Goal: Find specific page/section: Find specific page/section

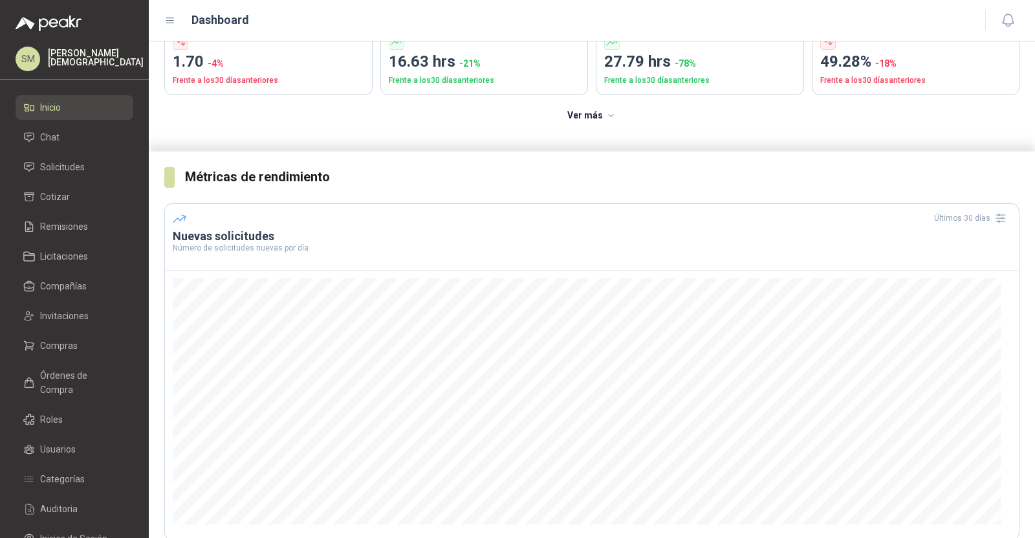
scroll to position [120, 0]
click at [49, 175] on link "Solicitudes" at bounding box center [75, 167] width 118 height 25
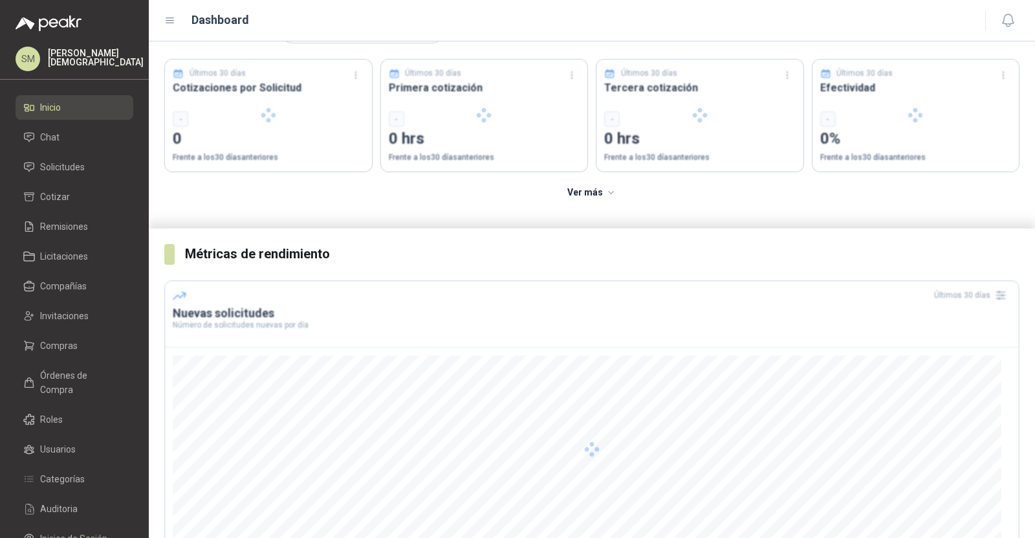
scroll to position [45, 0]
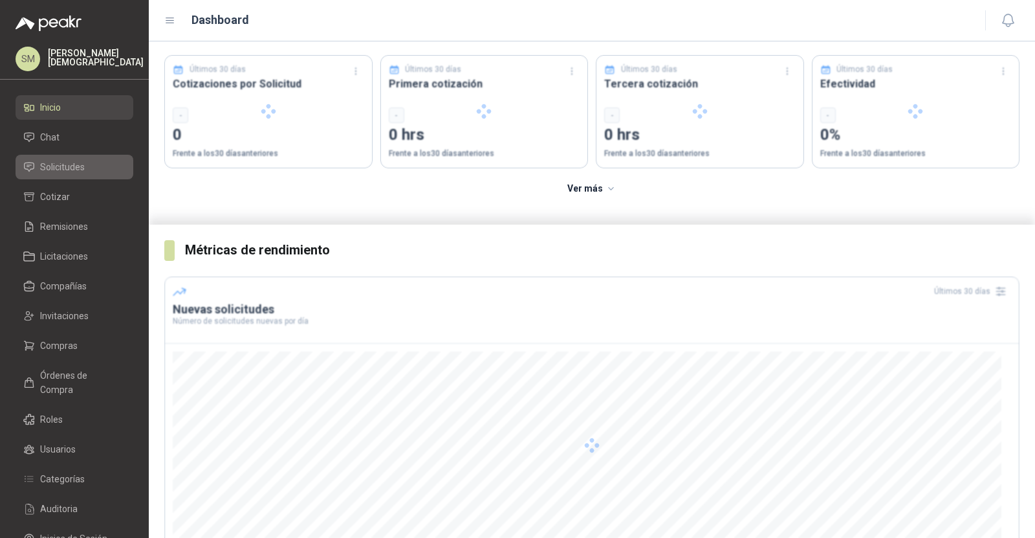
click at [73, 165] on span "Solicitudes" at bounding box center [62, 167] width 45 height 14
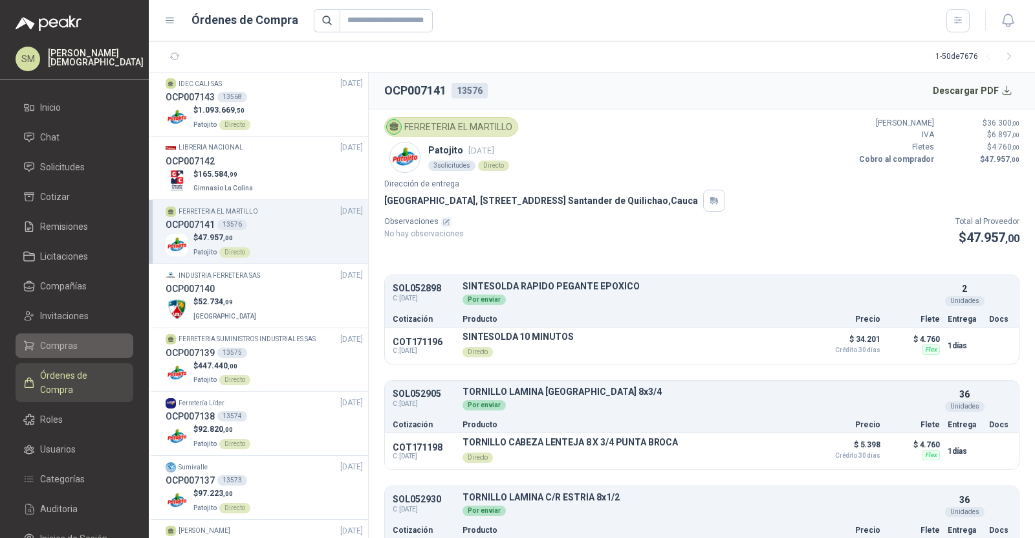
click at [71, 347] on span "Compras" at bounding box center [59, 345] width 38 height 14
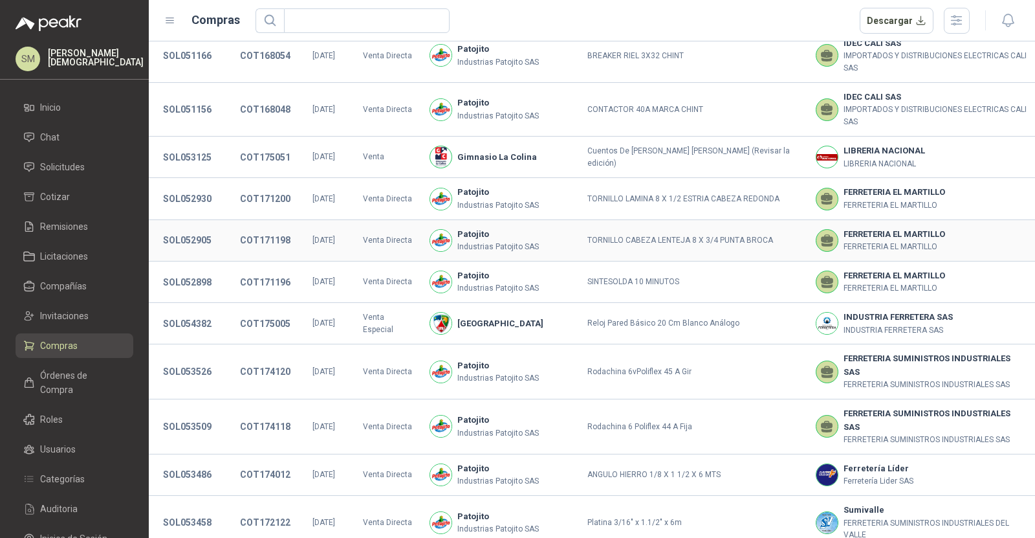
scroll to position [164, 0]
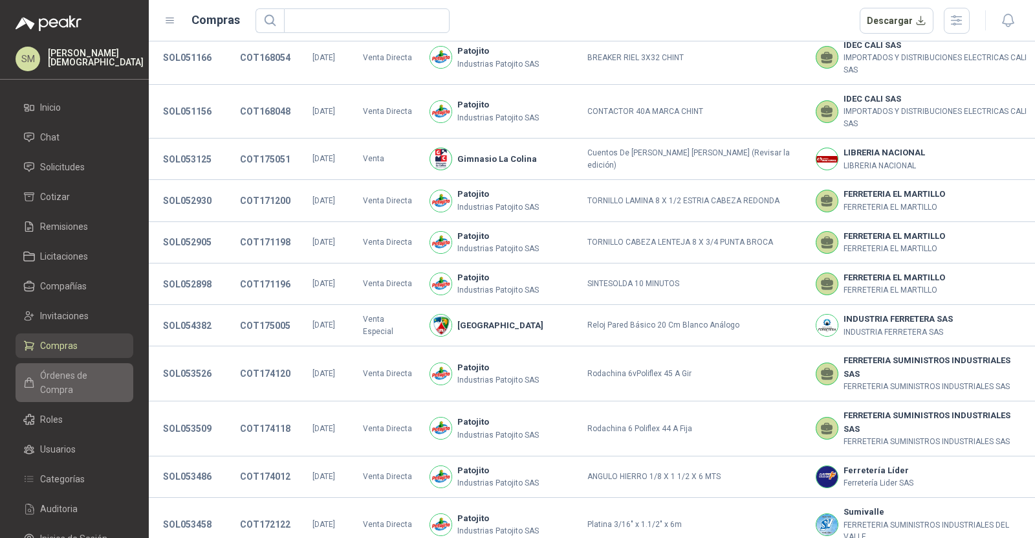
click at [58, 379] on span "Órdenes de Compra" at bounding box center [80, 382] width 81 height 28
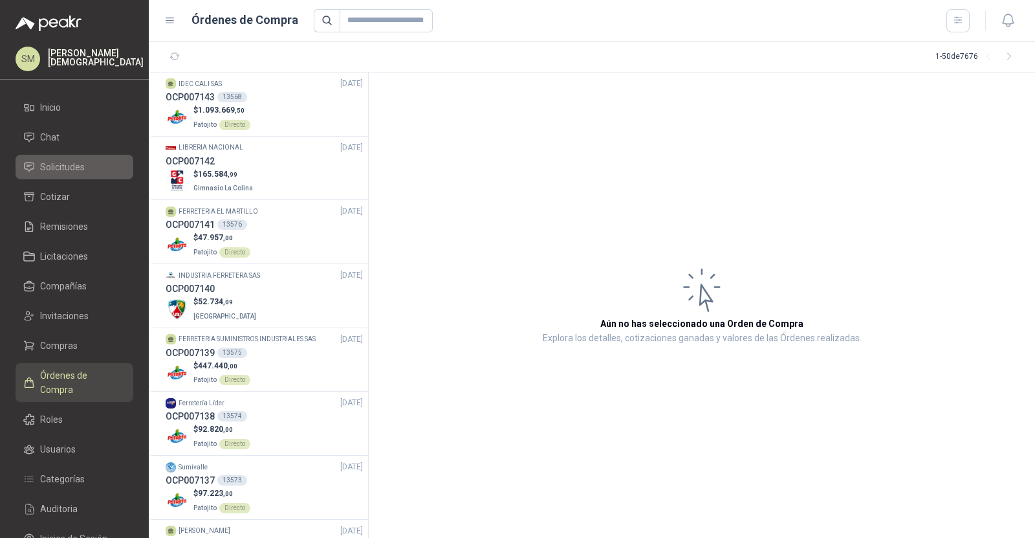
click at [79, 177] on link "Solicitudes" at bounding box center [75, 167] width 118 height 25
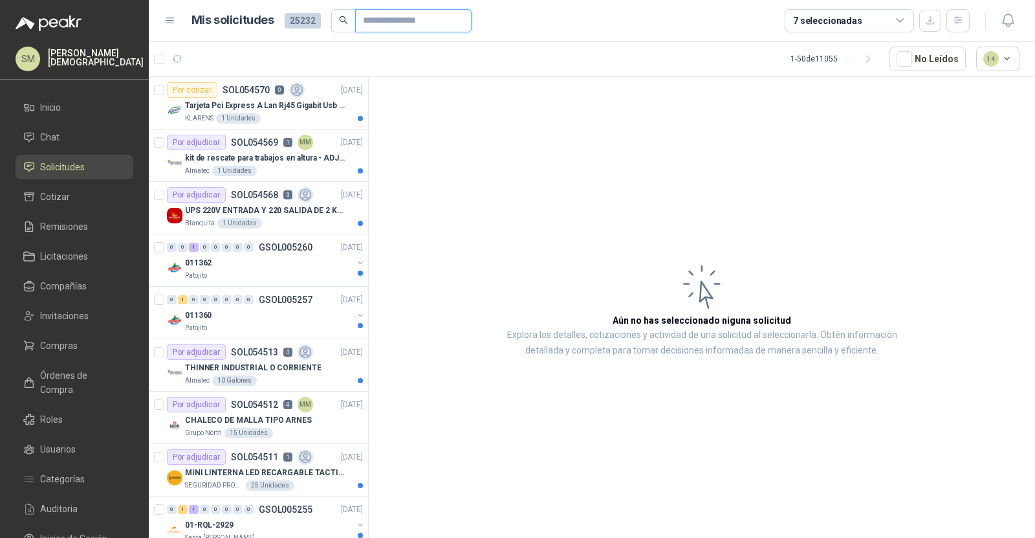
click at [399, 22] on input "text" at bounding box center [408, 21] width 91 height 22
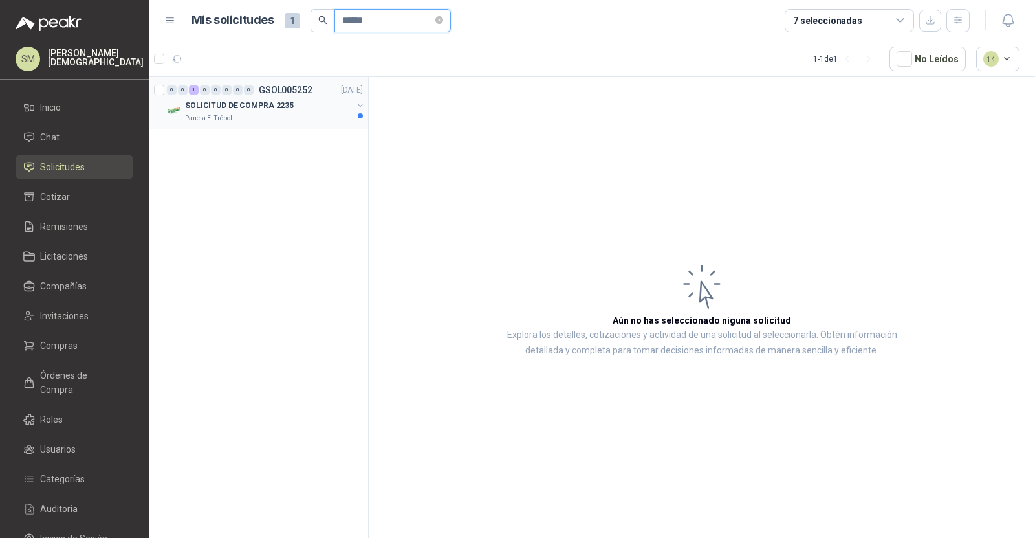
type input "******"
click at [297, 123] on div "0 0 1 0 0 0 0 0 GSOL005252 02/09/25 SOLICITUD DE COMPRA 2235 Panela El Trébol" at bounding box center [258, 103] width 219 height 52
click at [315, 109] on div "SOLICITUD DE COMPRA 2235" at bounding box center [269, 106] width 168 height 16
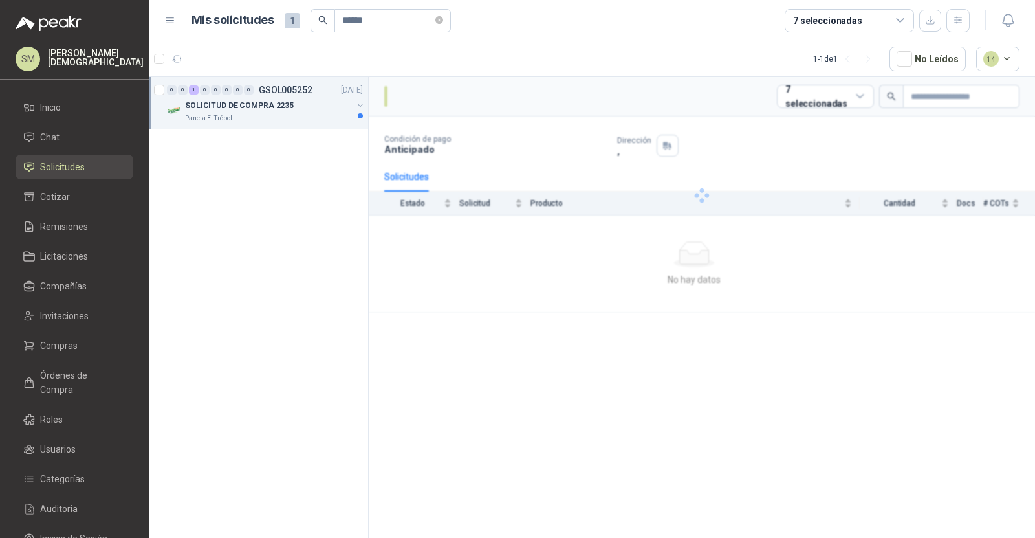
click at [315, 109] on div "SOLICITUD DE COMPRA 2235" at bounding box center [269, 106] width 168 height 16
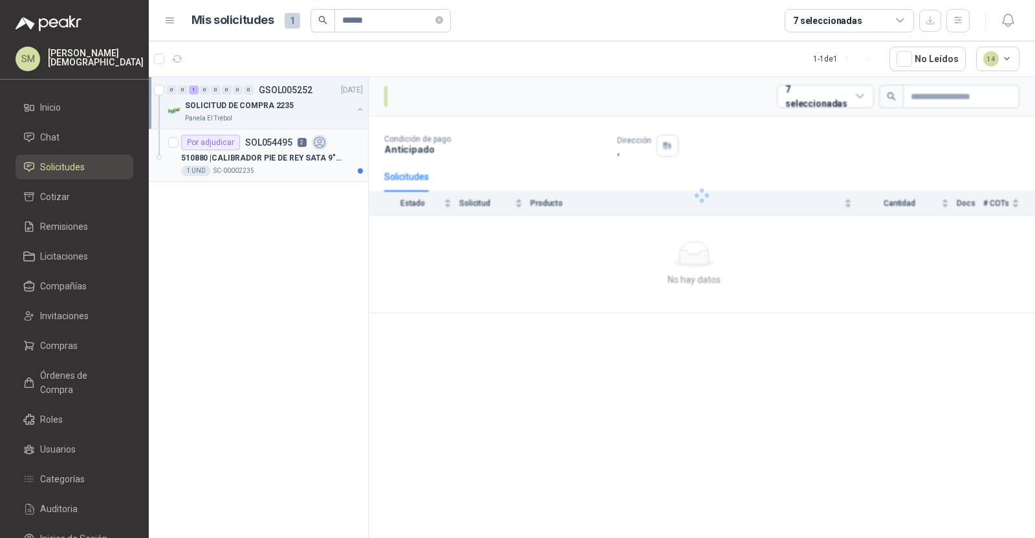
click at [292, 167] on div "1 UND  SC-00002235" at bounding box center [272, 171] width 182 height 10
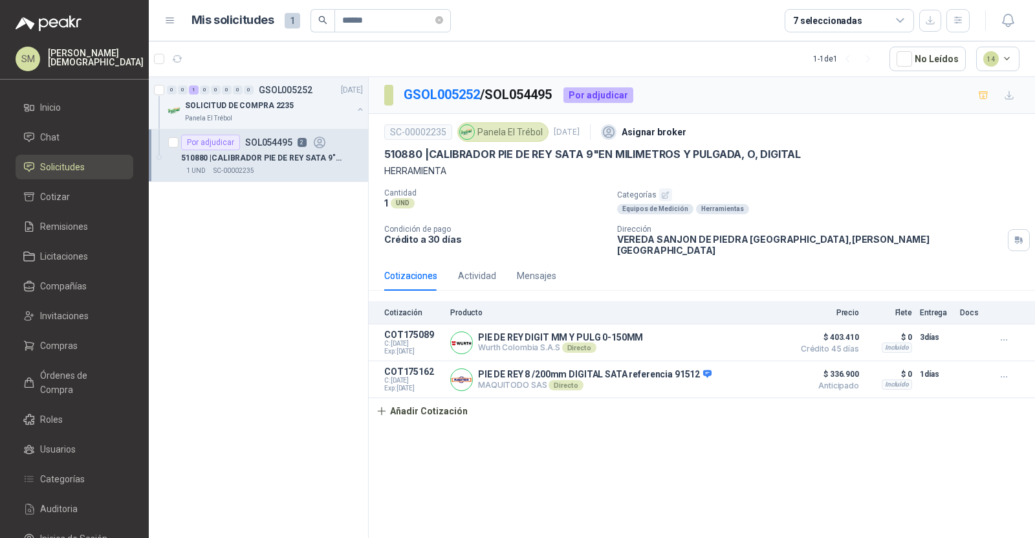
click at [94, 73] on div "SM Simón Mosquera" at bounding box center [74, 63] width 149 height 33
click at [94, 59] on p "Simón Mosquera" at bounding box center [96, 58] width 96 height 18
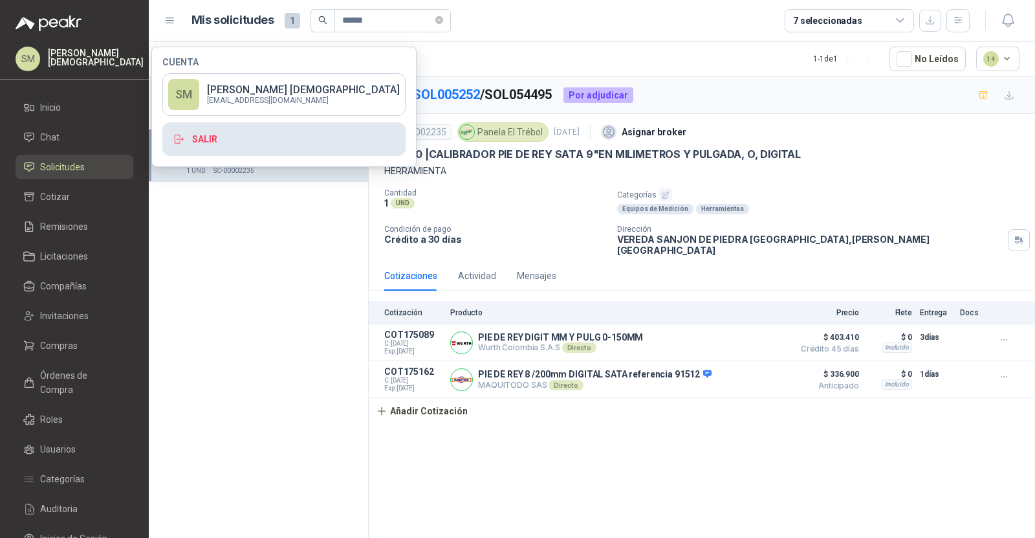
click at [260, 140] on button "Salir" at bounding box center [283, 139] width 243 height 34
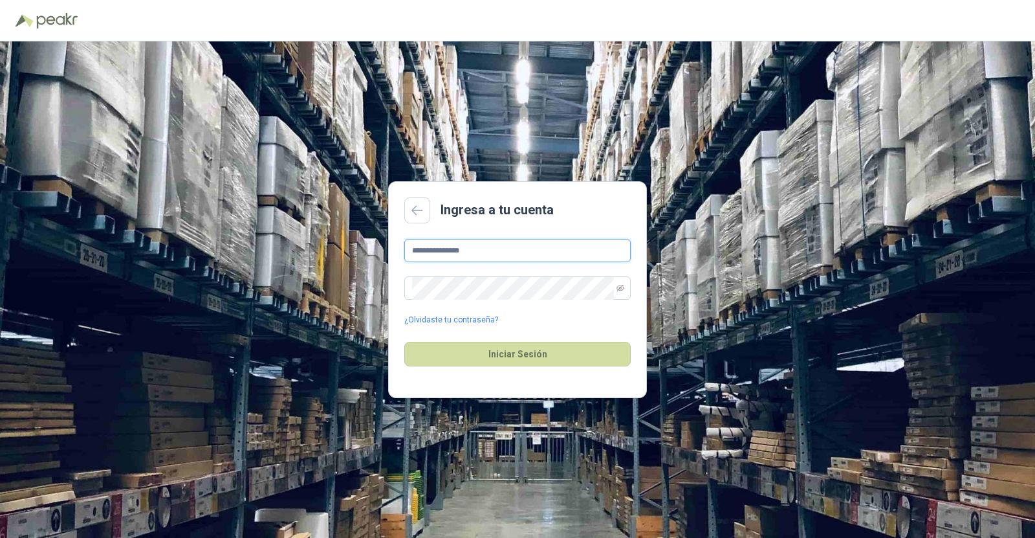
click at [489, 243] on input "**********" at bounding box center [517, 250] width 226 height 23
type input "**********"
click at [528, 356] on button "Iniciar Sesión" at bounding box center [517, 354] width 226 height 25
